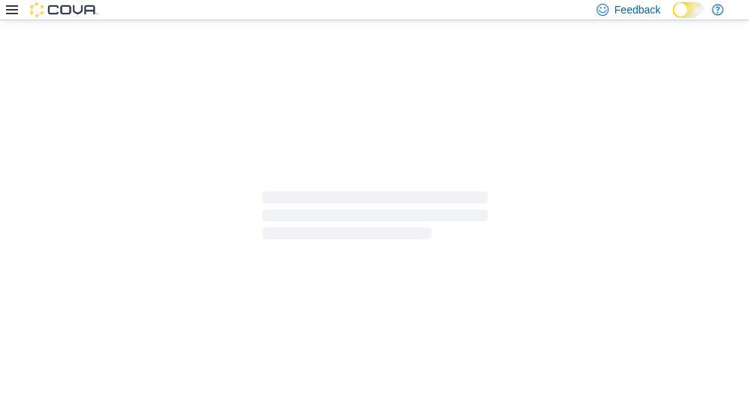
scroll to position [7, 0]
